Goal: Task Accomplishment & Management: Manage account settings

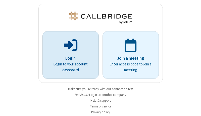
click at [69, 58] on p "Login" at bounding box center [70, 58] width 42 height 7
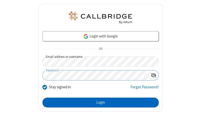
click at [98, 102] on button "Login" at bounding box center [100, 102] width 116 height 10
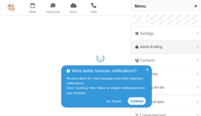
click at [164, 47] on link "Admin & billing" at bounding box center [166, 47] width 70 height 14
